Goal: Navigation & Orientation: Find specific page/section

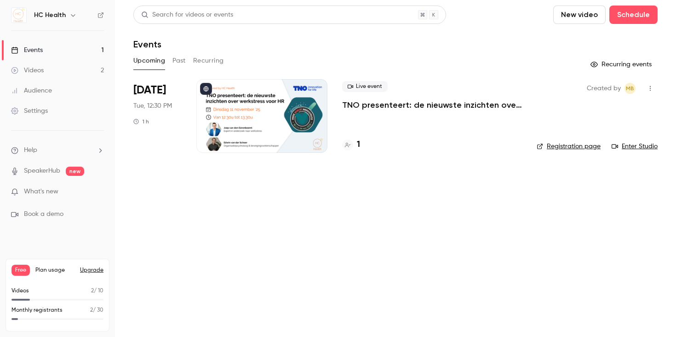
click at [51, 15] on h6 "HC Health" at bounding box center [50, 15] width 32 height 9
click at [75, 14] on icon "button" at bounding box center [72, 14] width 7 height 7
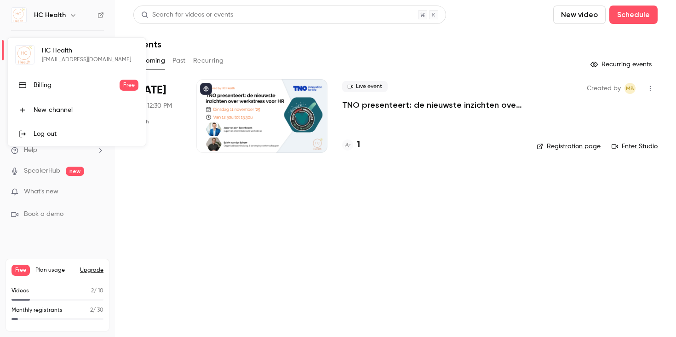
click at [71, 14] on div at bounding box center [338, 168] width 676 height 337
